Goal: Task Accomplishment & Management: Manage account settings

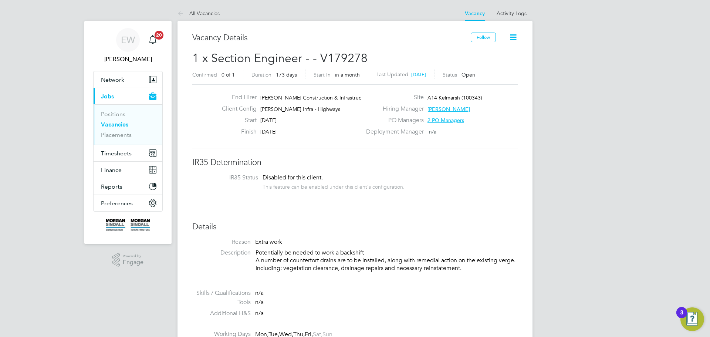
click at [121, 124] on link "Vacancies" at bounding box center [114, 124] width 27 height 7
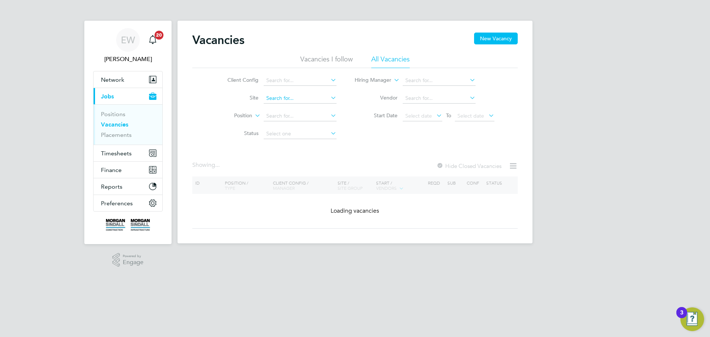
click at [282, 99] on input at bounding box center [300, 98] width 73 height 10
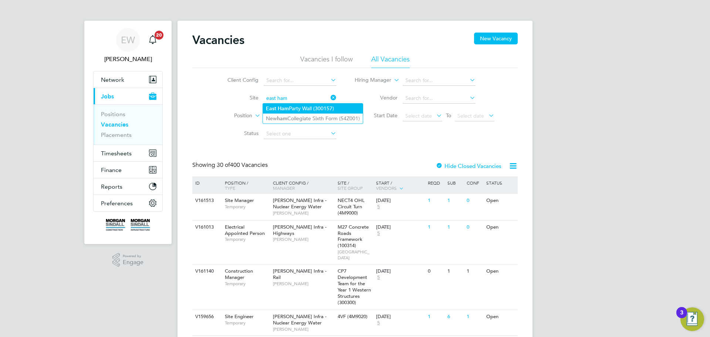
click at [295, 106] on li "East Ham Party Wall (300157)" at bounding box center [313, 109] width 100 height 10
type input "East Ham Party Wall (300157)"
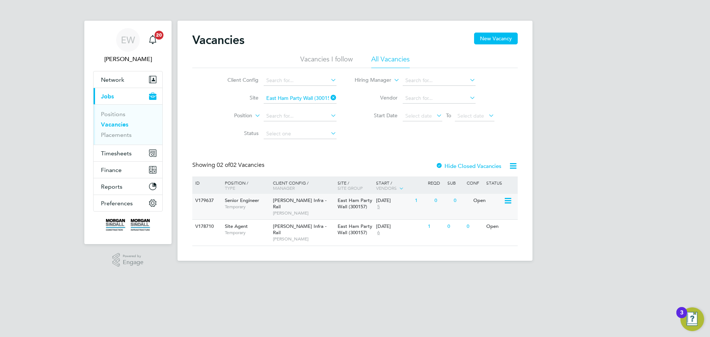
click at [243, 203] on span "Senior Engineer" at bounding box center [242, 200] width 34 height 6
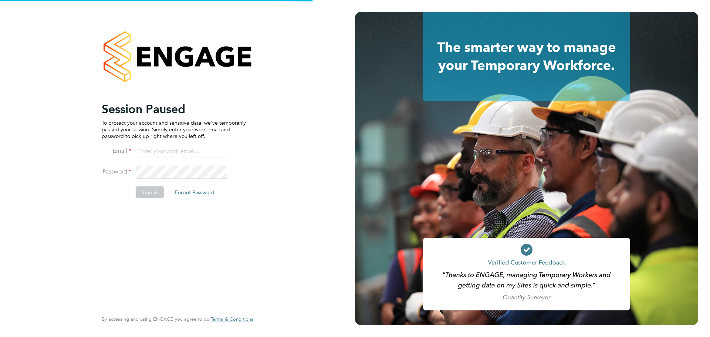
type input "robert.beecham@randstadcpe.com"
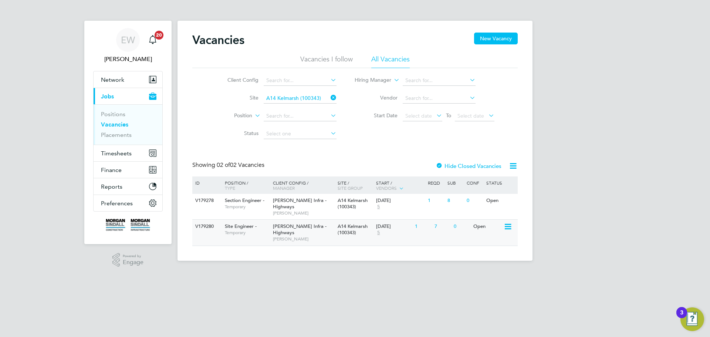
click at [294, 227] on span "[PERSON_NAME] Infra - Highways" at bounding box center [300, 229] width 54 height 13
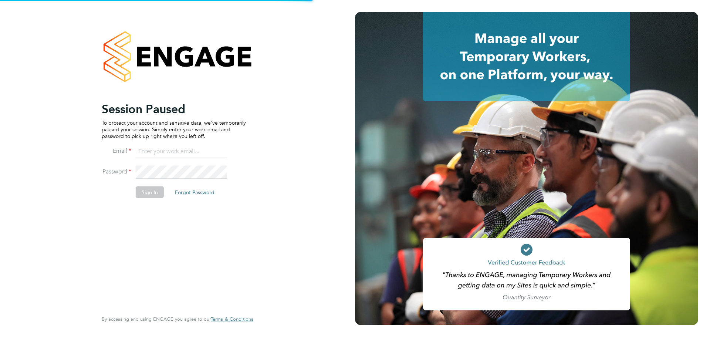
type input "[PERSON_NAME][EMAIL_ADDRESS][PERSON_NAME][DOMAIN_NAME]"
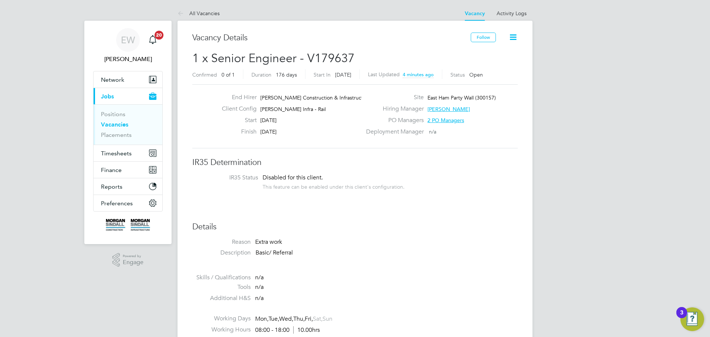
click at [515, 38] on icon at bounding box center [512, 37] width 9 height 9
click at [514, 13] on link "Activity Logs" at bounding box center [512, 13] width 30 height 7
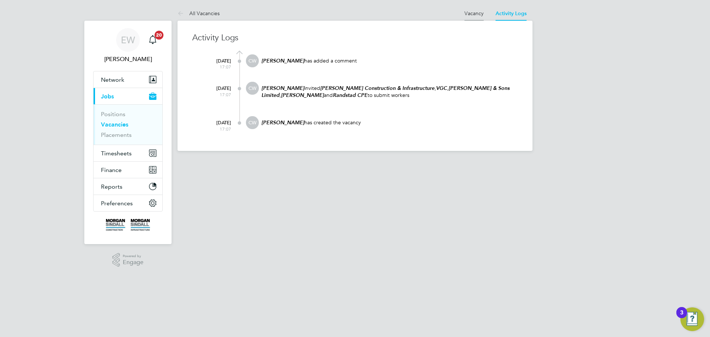
click at [479, 12] on link "Vacancy" at bounding box center [473, 13] width 19 height 7
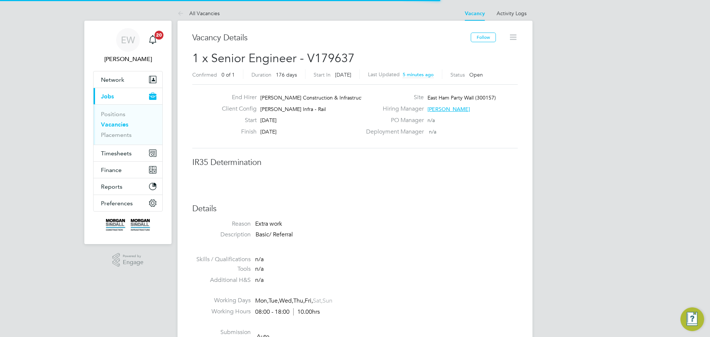
scroll to position [22, 52]
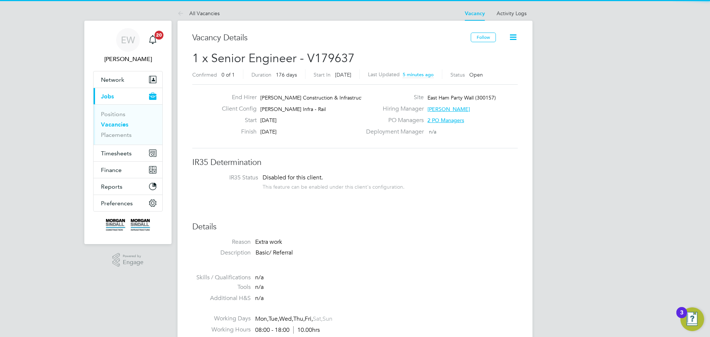
click at [514, 38] on icon at bounding box center [512, 37] width 9 height 9
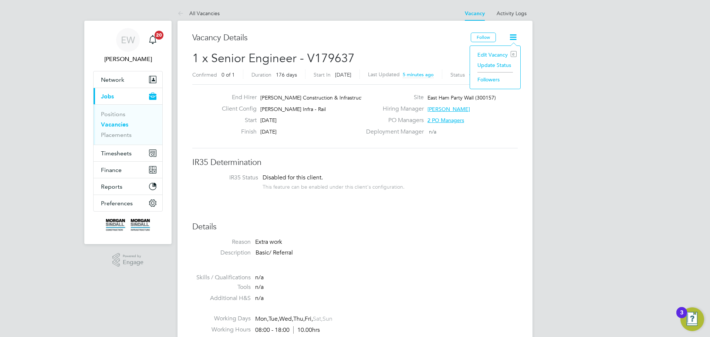
click at [511, 38] on icon at bounding box center [512, 37] width 9 height 9
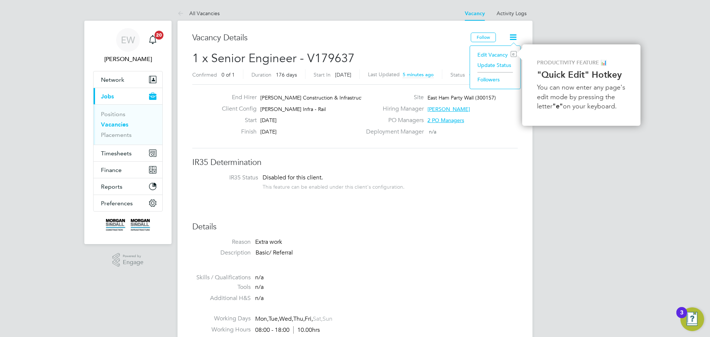
click at [492, 54] on li "Edit Vacancy e" at bounding box center [495, 55] width 43 height 10
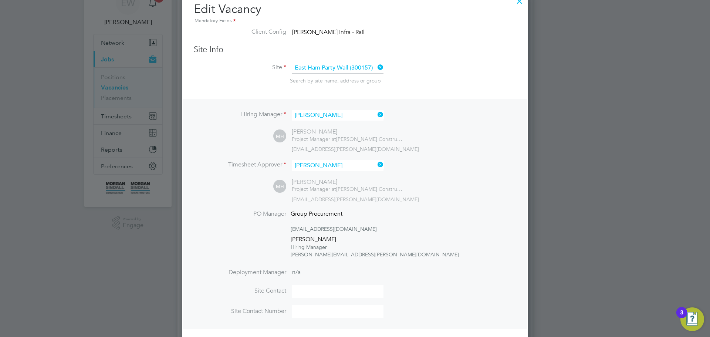
scroll to position [0, 0]
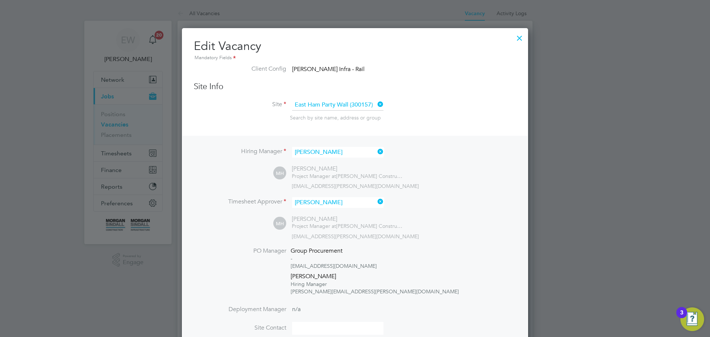
click at [583, 56] on div at bounding box center [355, 168] width 710 height 337
click at [518, 37] on div at bounding box center [519, 36] width 13 height 13
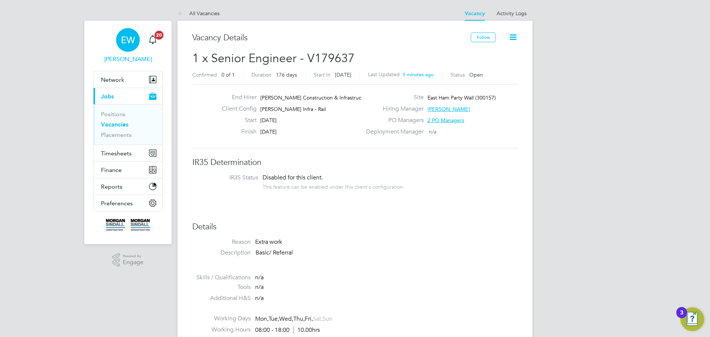
click at [126, 40] on span "EW" at bounding box center [128, 40] width 14 height 10
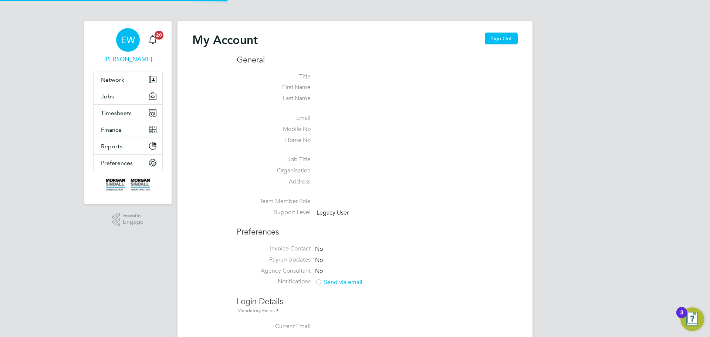
type input "emma.wells@randstad.co.uk"
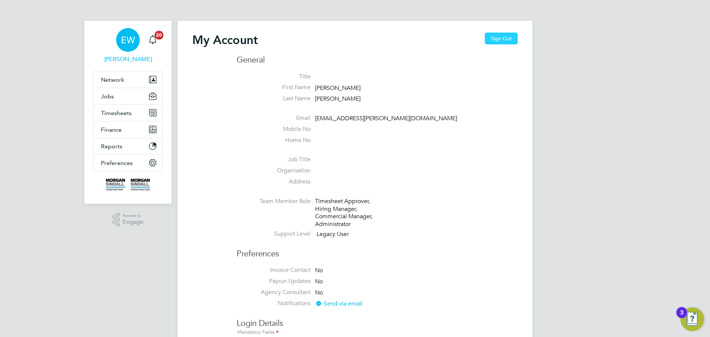
drag, startPoint x: 510, startPoint y: 36, endPoint x: 508, endPoint y: 39, distance: 3.8
click at [508, 38] on button "Sign Out" at bounding box center [501, 39] width 33 height 12
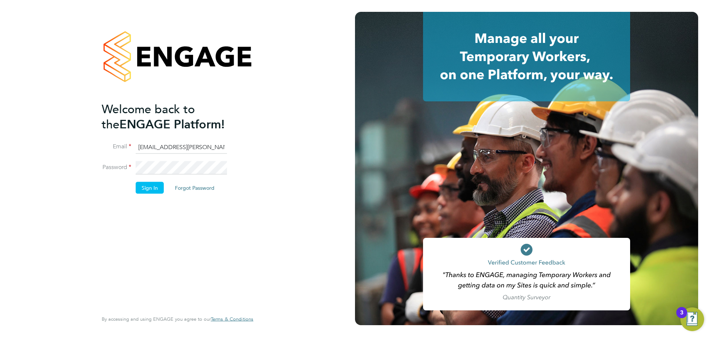
click at [184, 149] on input "emma.wells@randstad.co.uk" at bounding box center [181, 147] width 91 height 13
type input "robert.beecham@randstadcpe.com"
click at [147, 189] on button "Sign In" at bounding box center [150, 188] width 28 height 12
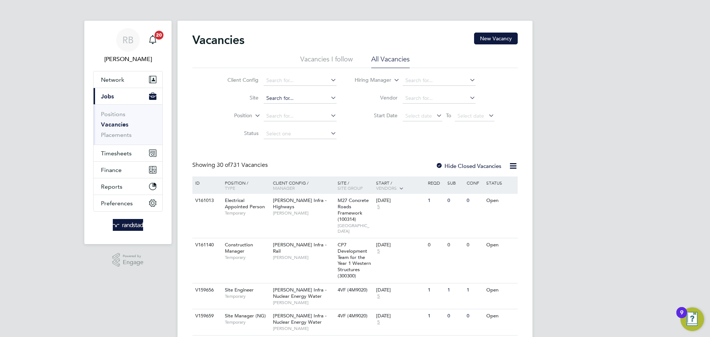
click at [304, 99] on input at bounding box center [300, 98] width 73 height 10
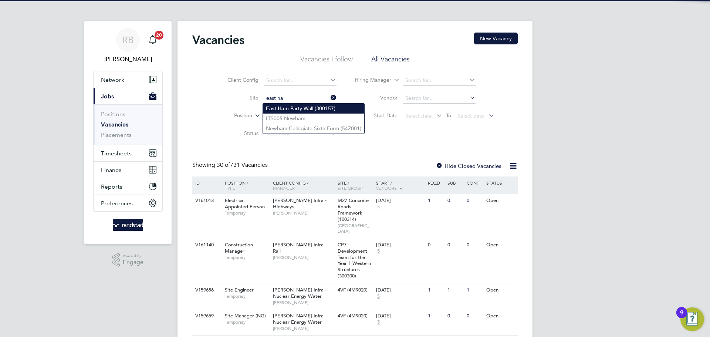
click at [281, 108] on b "Ha" at bounding box center [281, 108] width 7 height 6
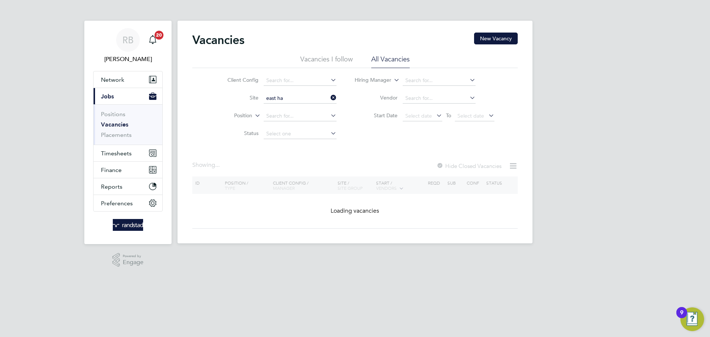
type input "East Ham Party Wall (300157)"
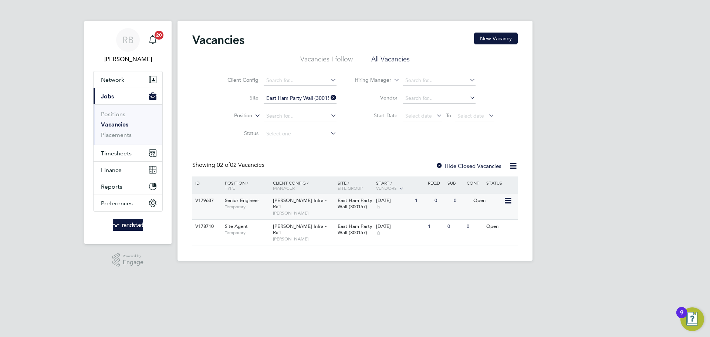
click at [281, 201] on span "[PERSON_NAME] Infra - Rail" at bounding box center [300, 203] width 54 height 13
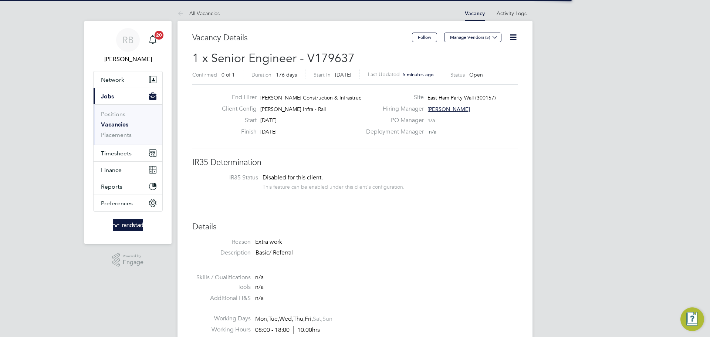
scroll to position [22, 52]
click at [512, 37] on icon at bounding box center [512, 37] width 9 height 9
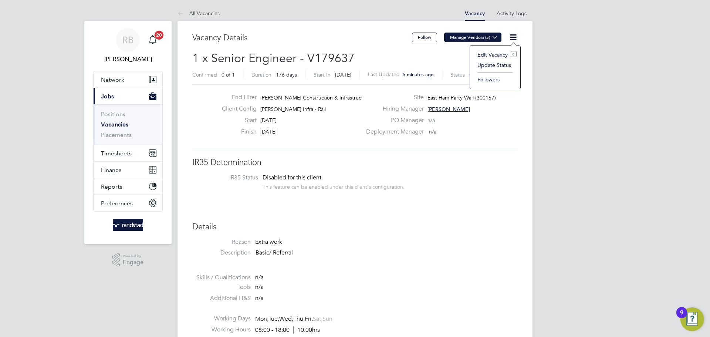
click at [458, 38] on button "Manage Vendors (5)" at bounding box center [472, 38] width 57 height 10
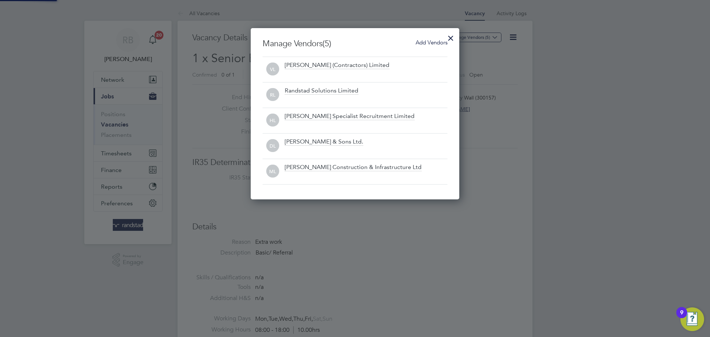
scroll to position [171, 209]
click at [428, 43] on span "Add Vendors" at bounding box center [432, 42] width 32 height 7
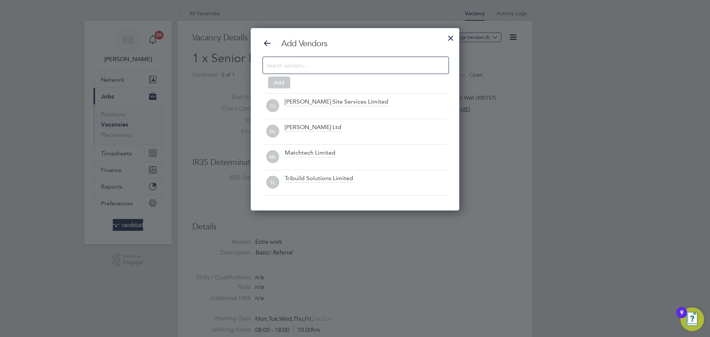
click at [331, 64] on input at bounding box center [350, 65] width 166 height 10
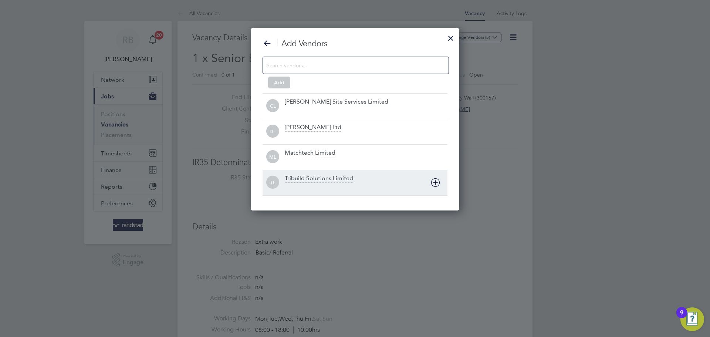
click at [309, 179] on div "Tribuild Solutions Limited" at bounding box center [319, 179] width 68 height 8
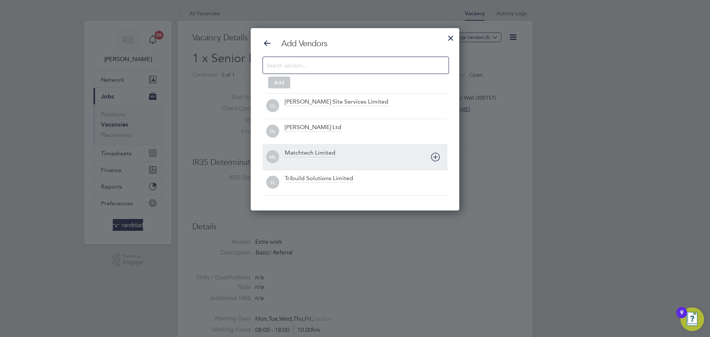
scroll to position [169, 209]
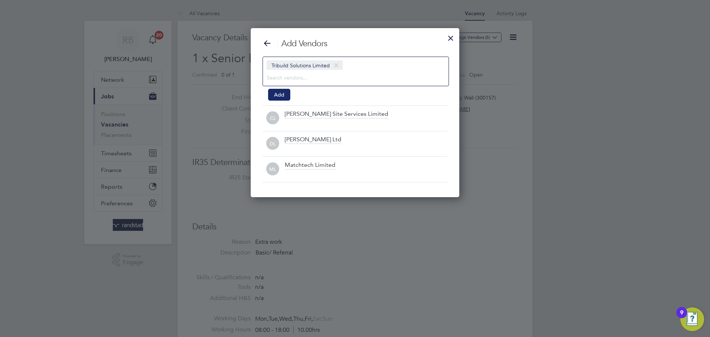
click at [284, 94] on button "Add" at bounding box center [279, 95] width 22 height 12
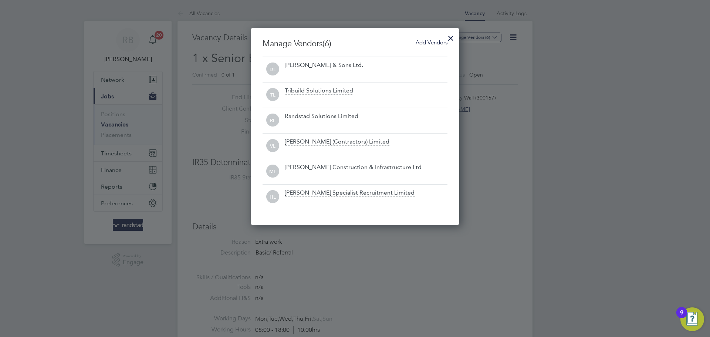
click at [452, 37] on div at bounding box center [450, 36] width 13 height 13
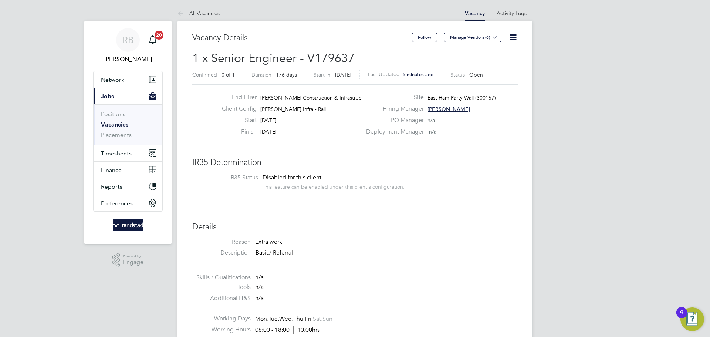
click at [495, 189] on li "IR35 Status Disabled for this client. This feature can be enabled under this cl…" at bounding box center [355, 183] width 311 height 18
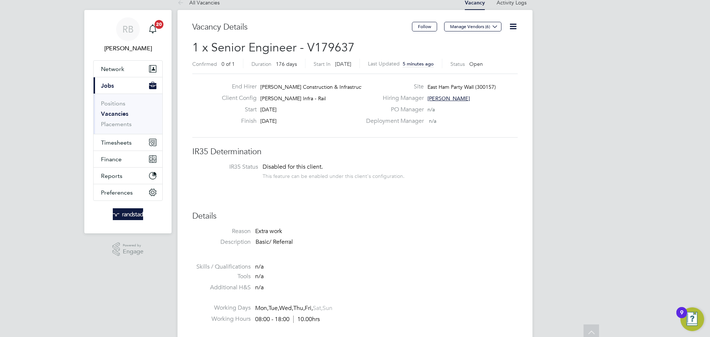
scroll to position [0, 0]
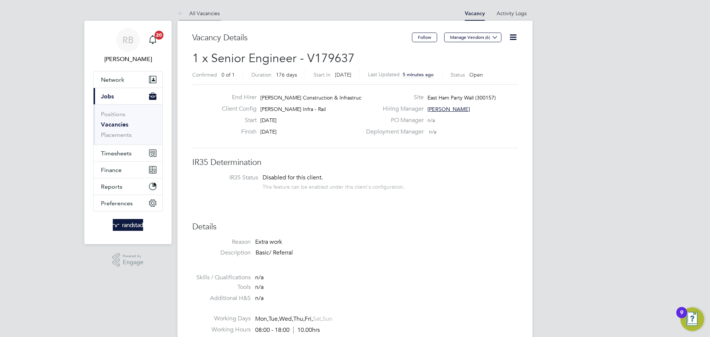
click at [180, 14] on icon at bounding box center [181, 13] width 9 height 9
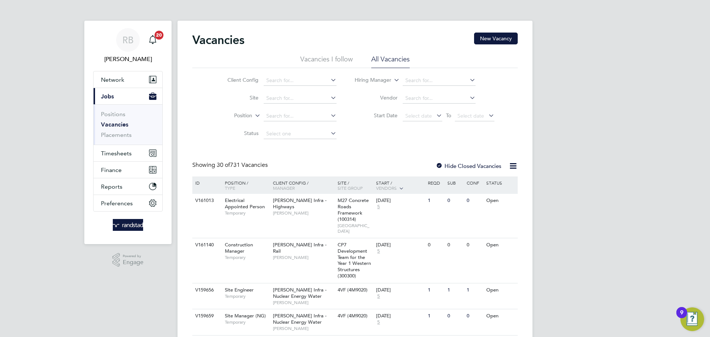
click at [282, 93] on li "Site" at bounding box center [276, 98] width 139 height 18
click at [282, 98] on input at bounding box center [300, 98] width 73 height 10
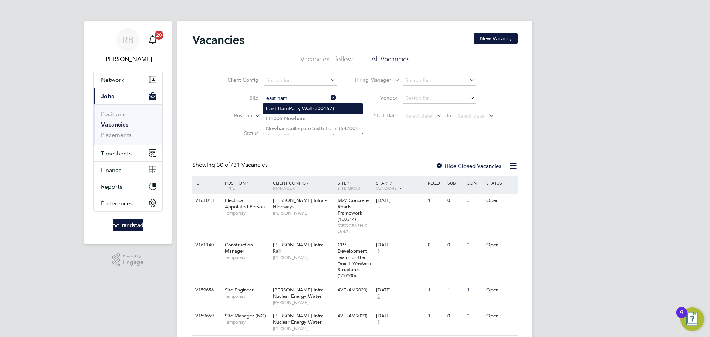
click at [289, 108] on li "East Ham Party Wall (300157)" at bounding box center [313, 109] width 100 height 10
type input "East Ham Party Wall (300157)"
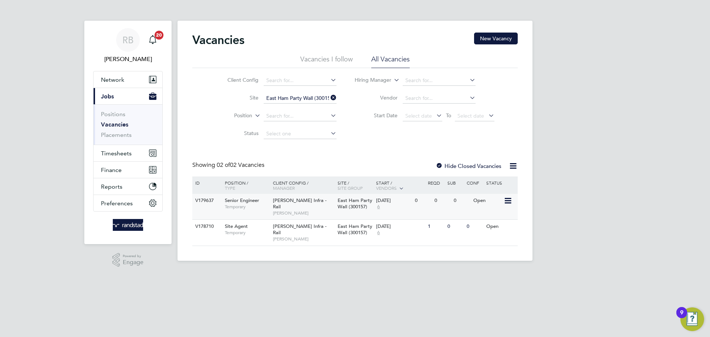
click at [293, 202] on span "[PERSON_NAME] Infra - Rail" at bounding box center [300, 203] width 54 height 13
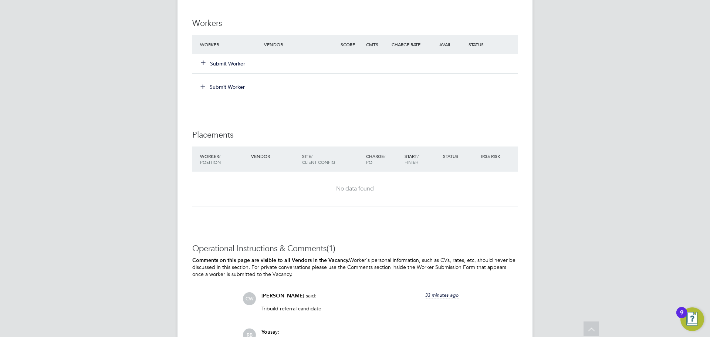
scroll to position [407, 0]
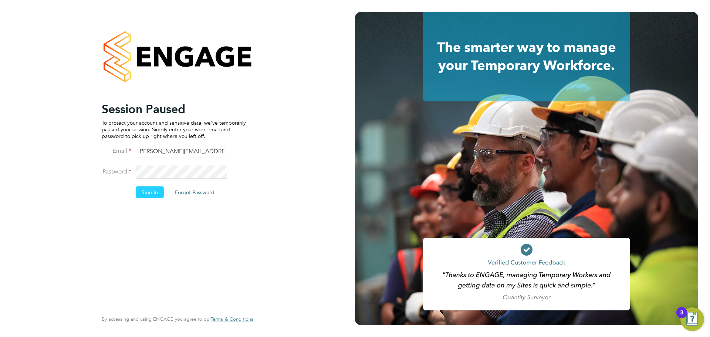
click at [155, 192] on button "Sign In" at bounding box center [150, 192] width 28 height 12
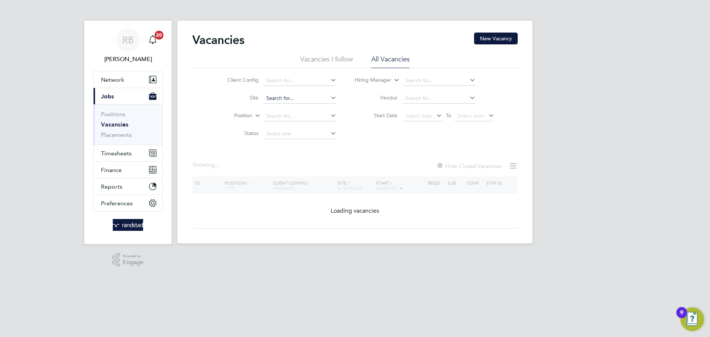
click at [276, 96] on input at bounding box center [300, 98] width 73 height 10
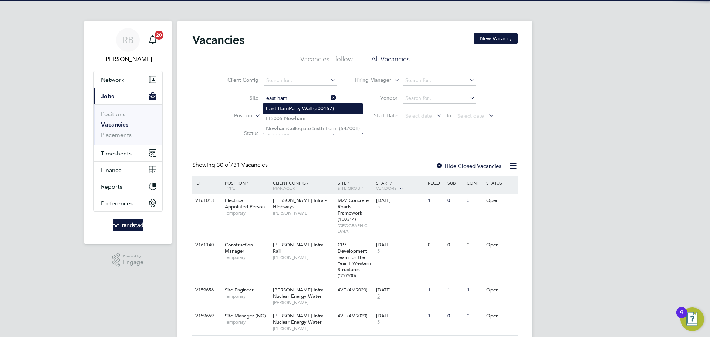
click at [285, 107] on b "Ham" at bounding box center [283, 108] width 11 height 6
type input "East Ham Party Wall (300157)"
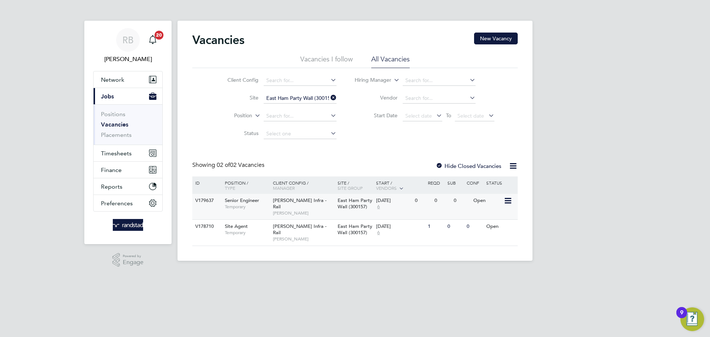
click at [296, 199] on span "[PERSON_NAME] Infra - Rail" at bounding box center [300, 203] width 54 height 13
